Goal: Navigation & Orientation: Find specific page/section

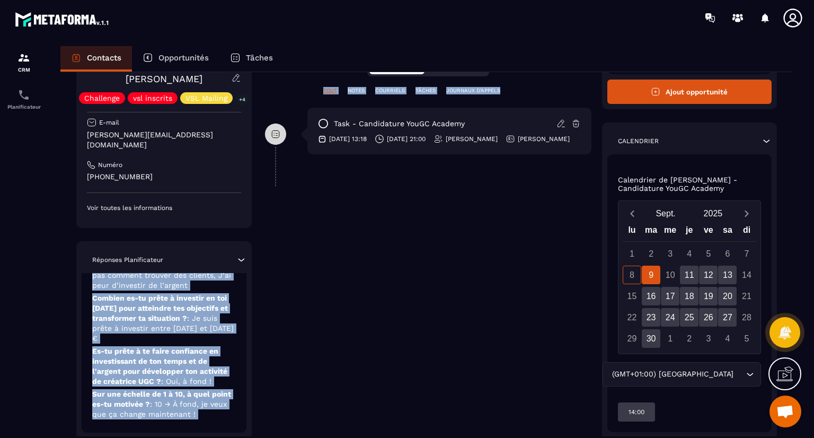
scroll to position [269, 0]
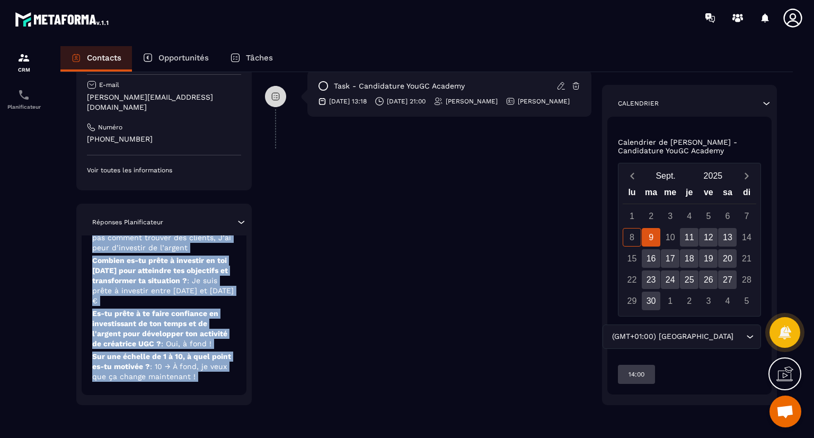
drag, startPoint x: 178, startPoint y: 369, endPoint x: 176, endPoint y: 428, distance: 60.0
click at [176, 428] on div "Revenir aux contacts Responsable [PERSON_NAME] [PERSON_NAME] Challenge vsl insc…" at bounding box center [426, 120] width 733 height 634
click at [221, 383] on div "Candidature YouGC Academy [DATE] Quelle est ta profession actuelle ? : Déjà fre…" at bounding box center [164, 255] width 165 height 279
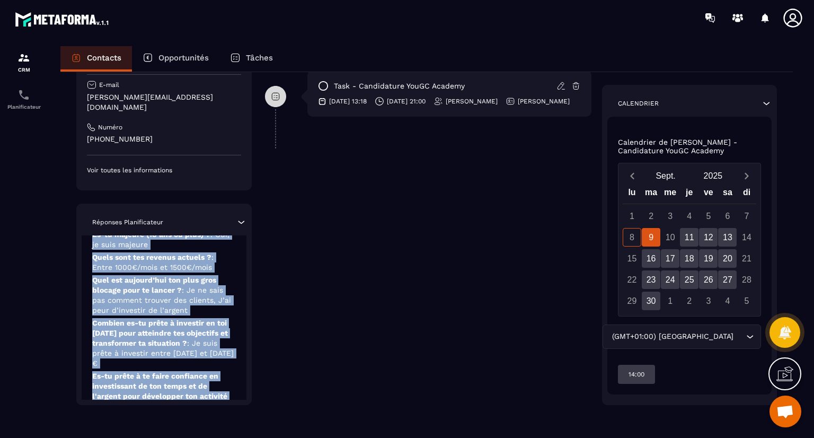
scroll to position [0, 0]
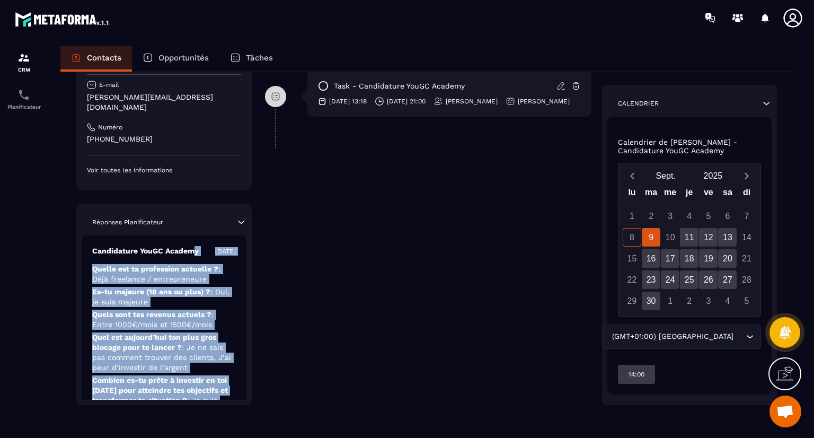
drag, startPoint x: 189, startPoint y: 338, endPoint x: 192, endPoint y: 233, distance: 104.5
click at [192, 233] on div "Réponses Planificateur Candidature YouGC Academy [DATE] Quelle est ta professio…" at bounding box center [164, 304] width 176 height 201
click at [187, 257] on div "Candidature YouGC Academy [DATE] Quelle est ta profession actuelle ? : Déjà fre…" at bounding box center [164, 374] width 165 height 279
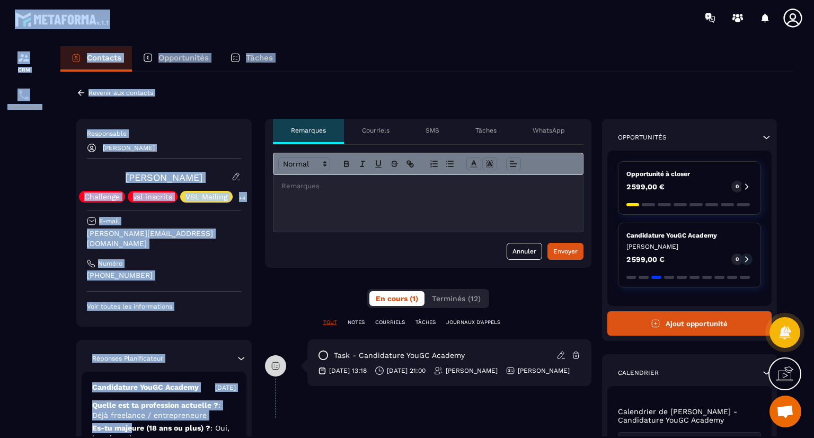
drag, startPoint x: 130, startPoint y: 287, endPoint x: 156, endPoint y: 8, distance: 279.5
click at [156, 8] on main "CRM Planificateur Contacts Opportunités Tâches Revenir aux contacts Responsable…" at bounding box center [407, 219] width 814 height 438
click at [76, 92] on icon at bounding box center [81, 93] width 10 height 10
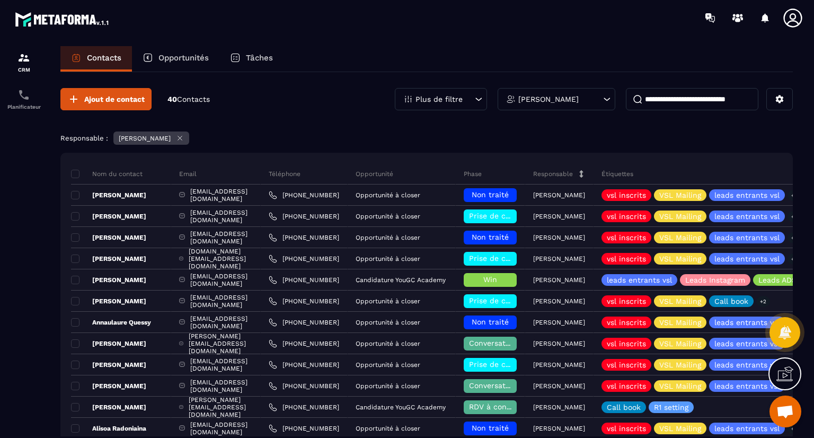
click at [28, 312] on div at bounding box center [24, 252] width 48 height 433
click at [655, 100] on input at bounding box center [692, 99] width 133 height 22
click at [663, 92] on input at bounding box center [692, 99] width 133 height 22
paste input "**********"
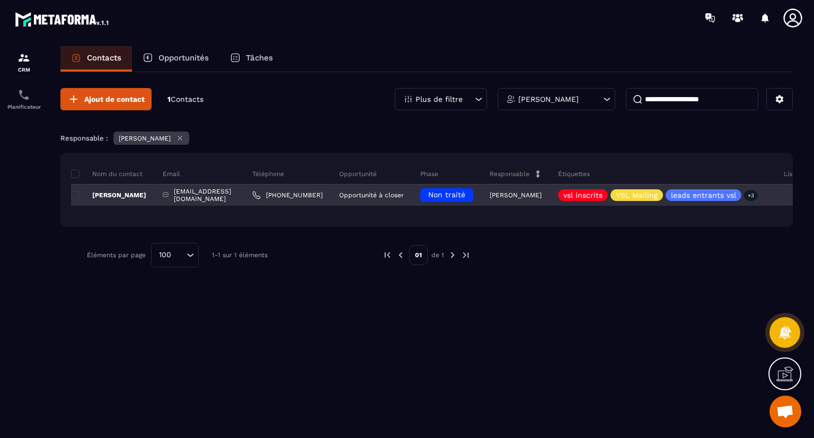
type input "**********"
click at [194, 194] on div "[EMAIL_ADDRESS][DOMAIN_NAME]" at bounding box center [200, 195] width 90 height 21
click at [120, 196] on p "[PERSON_NAME]" at bounding box center [108, 195] width 75 height 8
